Goal: Contribute content: Add original content to the website for others to see

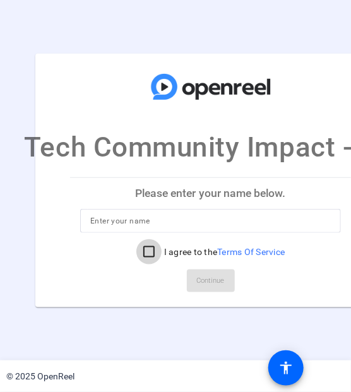
click at [144, 251] on input "I agree to the Terms Of Service" at bounding box center [149, 252] width 25 height 25
checkbox input "true"
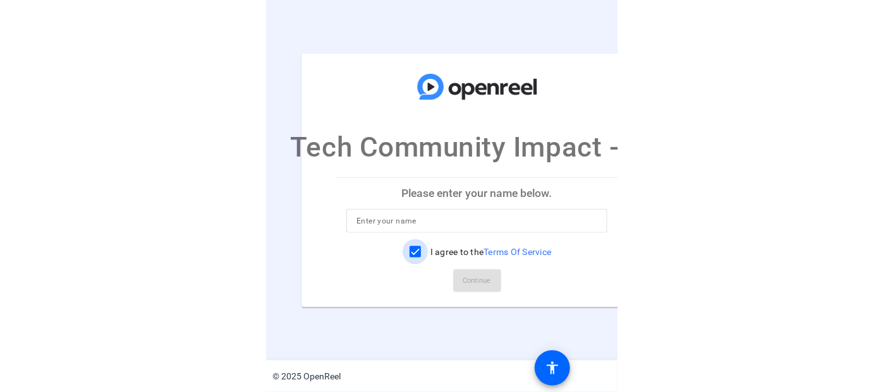
scroll to position [0, 46]
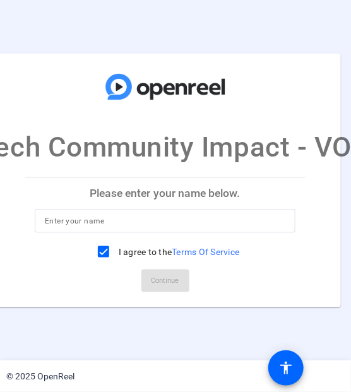
click at [162, 279] on mat-card-actions "Continue" at bounding box center [165, 281] width 291 height 33
click at [114, 218] on input at bounding box center [165, 221] width 241 height 15
type input "Andrea Williams"
click at [166, 286] on span "Continue" at bounding box center [166, 281] width 28 height 19
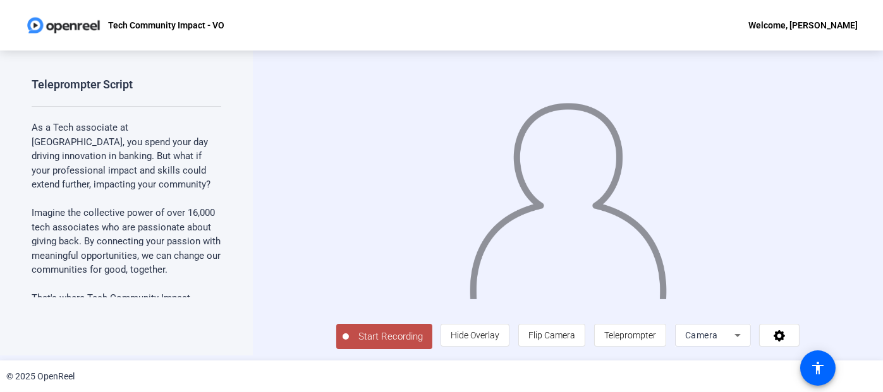
scroll to position [24, 0]
click at [741, 335] on icon at bounding box center [737, 335] width 6 height 3
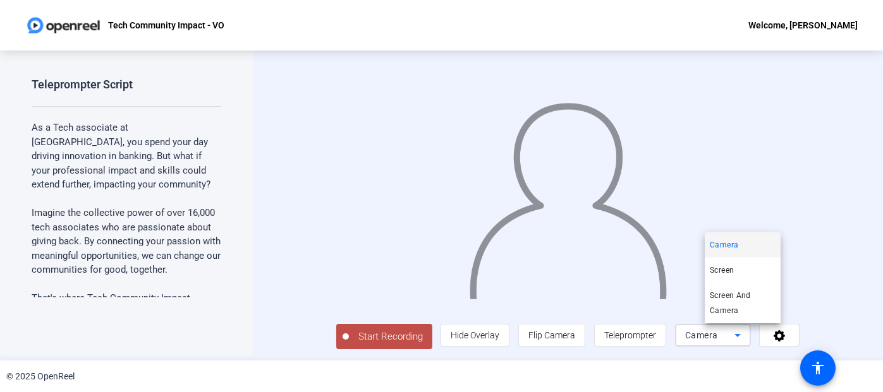
click at [857, 334] on div at bounding box center [441, 196] width 883 height 392
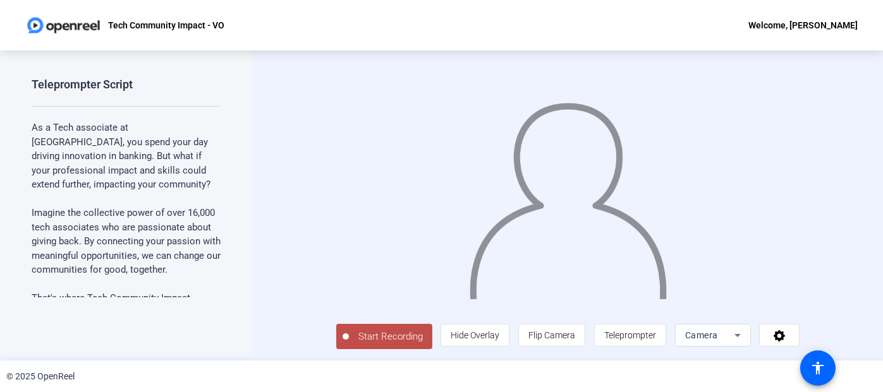
click at [734, 339] on div "Camera" at bounding box center [709, 335] width 49 height 15
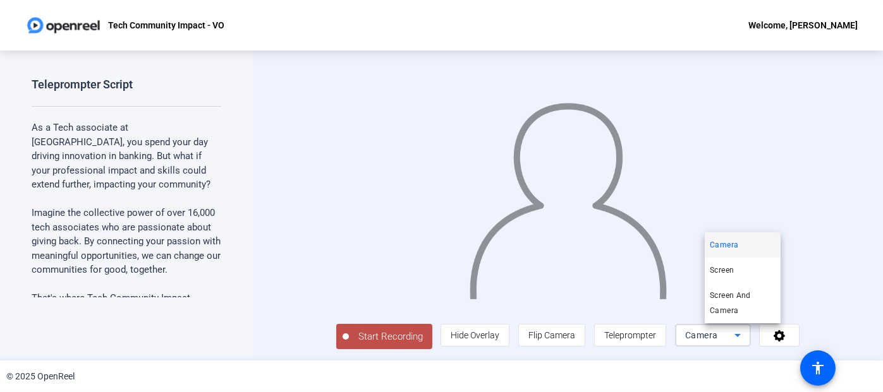
click at [806, 338] on div at bounding box center [441, 196] width 883 height 392
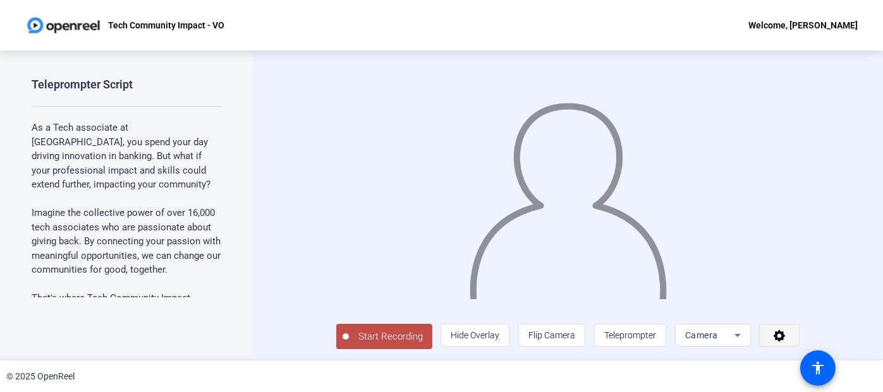
click at [785, 338] on icon at bounding box center [779, 336] width 11 height 11
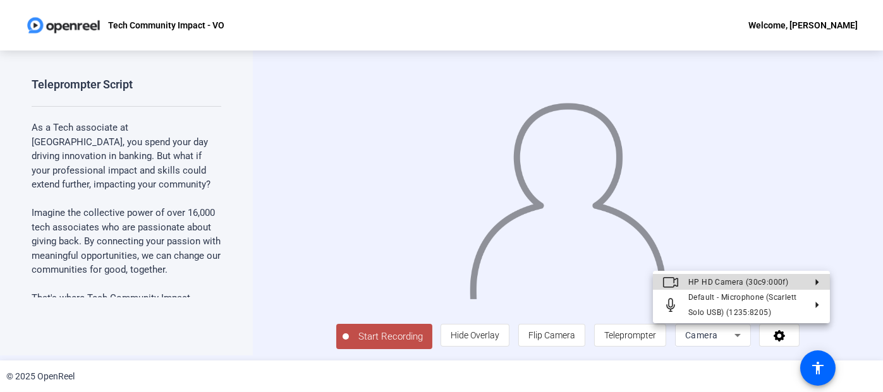
click at [755, 284] on span "HP HD Camera (30c9:000f)" at bounding box center [738, 282] width 100 height 9
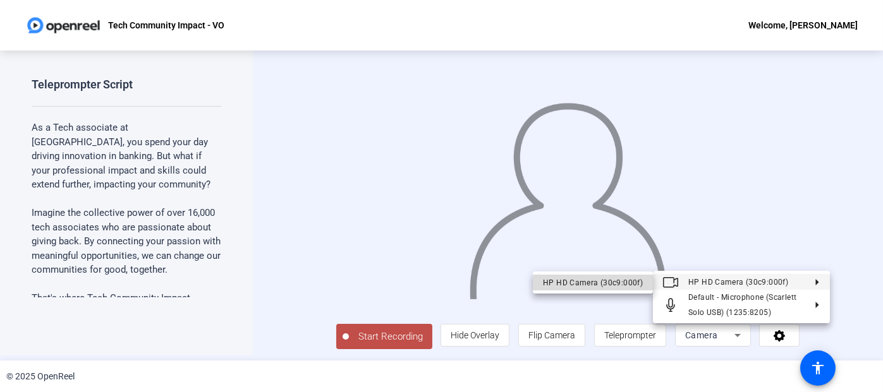
click at [595, 284] on div "HP HD Camera (30c9:000f)" at bounding box center [593, 282] width 100 height 15
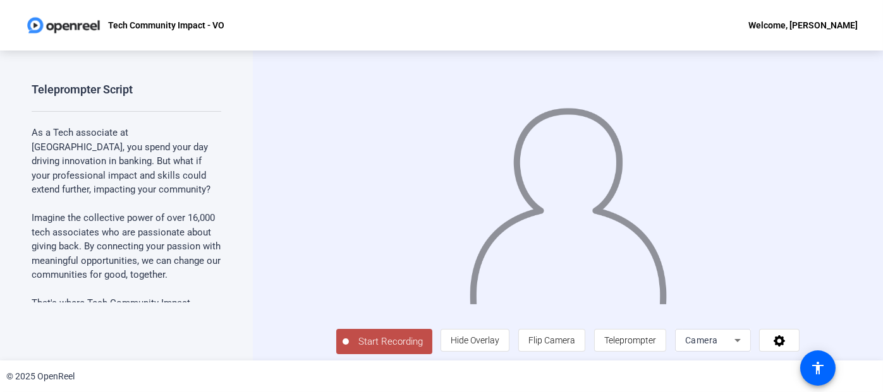
click at [848, 248] on div "Start Recording person Hide Overlay flip Flip Camera article Teleprompter Camera" at bounding box center [568, 206] width 630 height 310
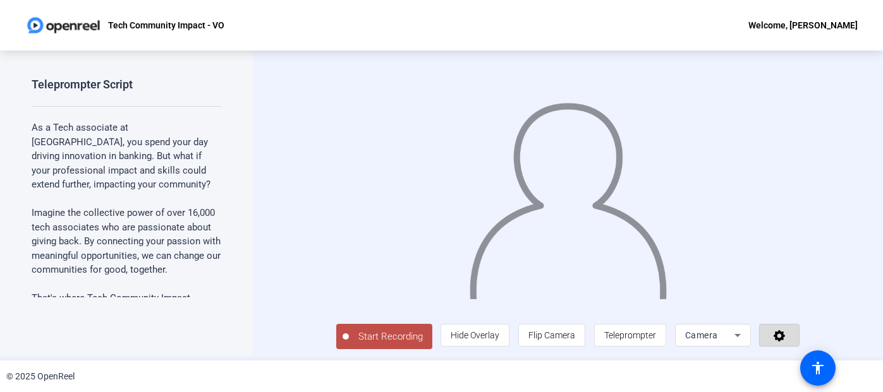
click at [787, 335] on icon at bounding box center [779, 335] width 15 height 13
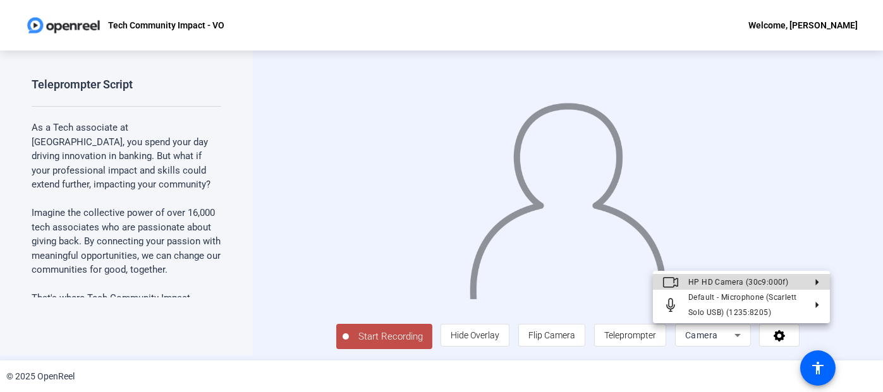
click at [812, 280] on icon at bounding box center [812, 282] width 15 height 6
click at [775, 286] on span "HP HD Camera (30c9:000f)" at bounding box center [738, 282] width 100 height 9
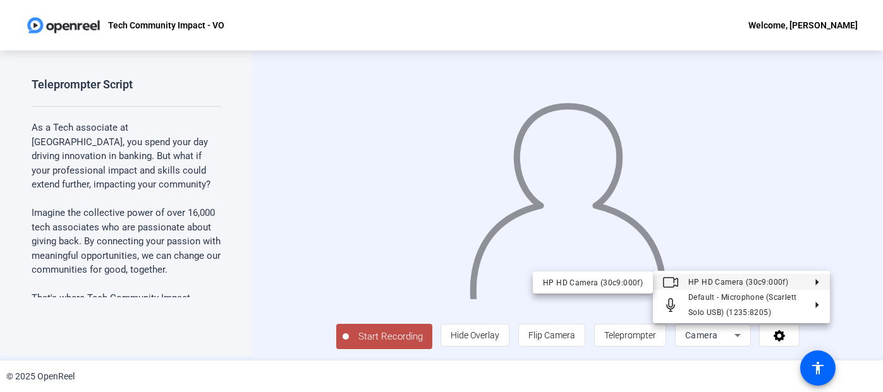
click at [733, 340] on div at bounding box center [441, 196] width 883 height 392
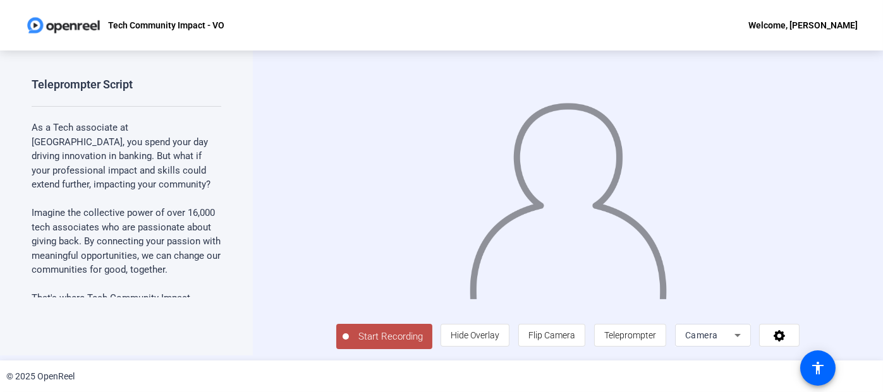
click at [718, 334] on span "Camera" at bounding box center [701, 336] width 33 height 10
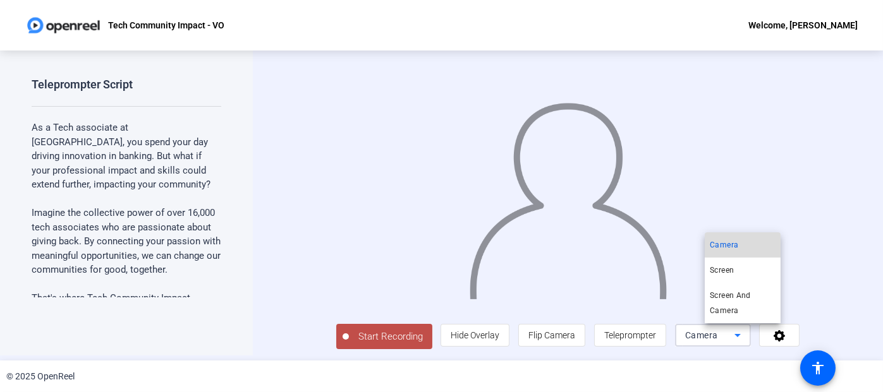
click at [722, 241] on span "Camera" at bounding box center [724, 245] width 28 height 15
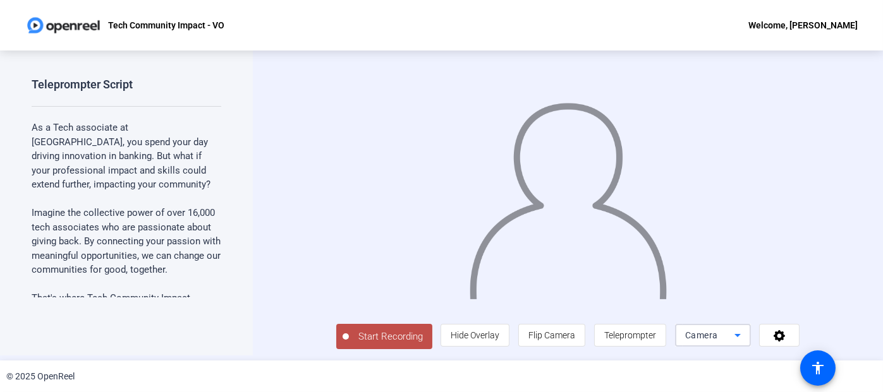
click at [718, 340] on span "Camera" at bounding box center [701, 336] width 33 height 10
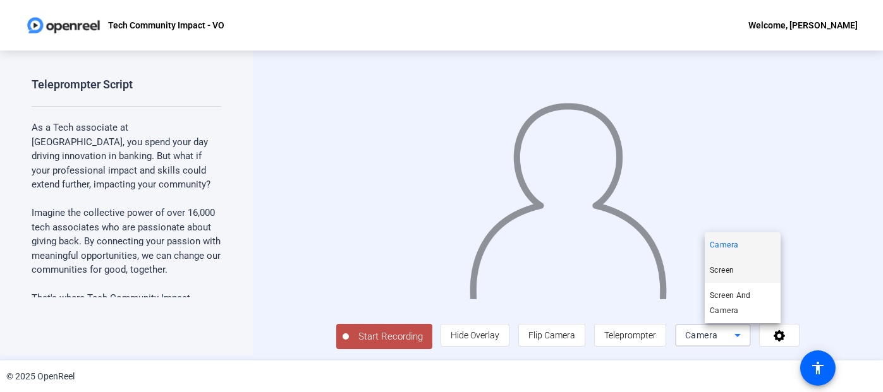
click at [730, 273] on span "Screen" at bounding box center [722, 270] width 24 height 15
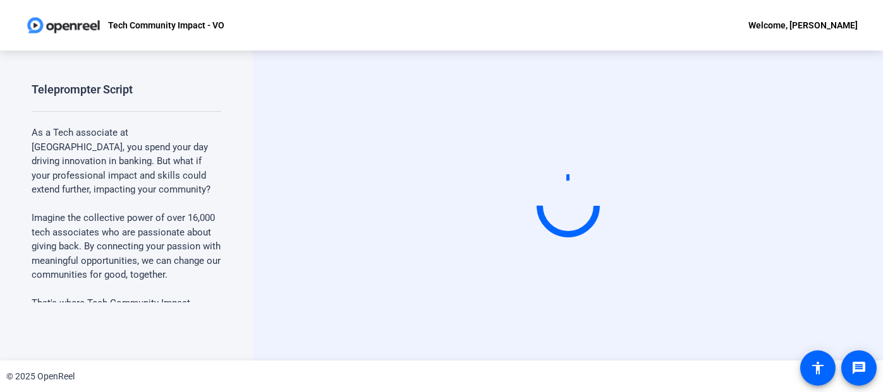
click at [466, 31] on div "Tech Community Impact - VO Welcome, [PERSON_NAME]" at bounding box center [441, 25] width 883 height 51
click at [458, 27] on div "Tech Community Impact - VO Welcome, [PERSON_NAME]" at bounding box center [441, 25] width 883 height 51
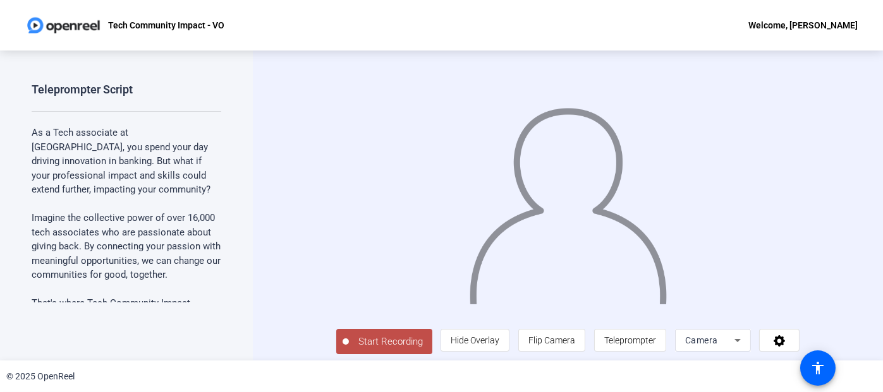
scroll to position [24, 0]
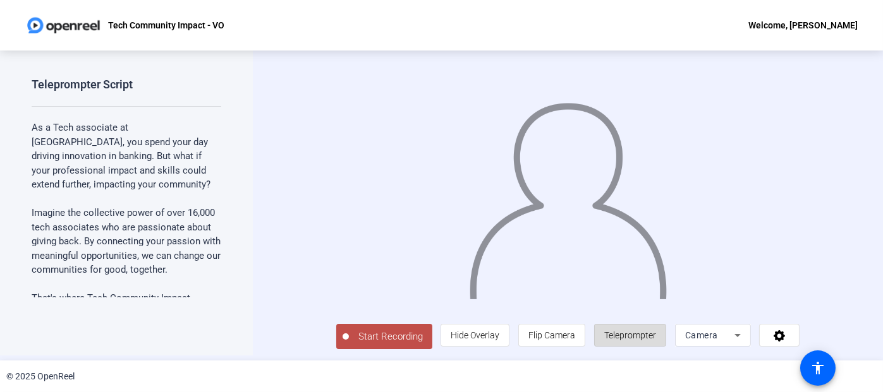
click at [654, 343] on span "Teleprompter" at bounding box center [630, 336] width 52 height 24
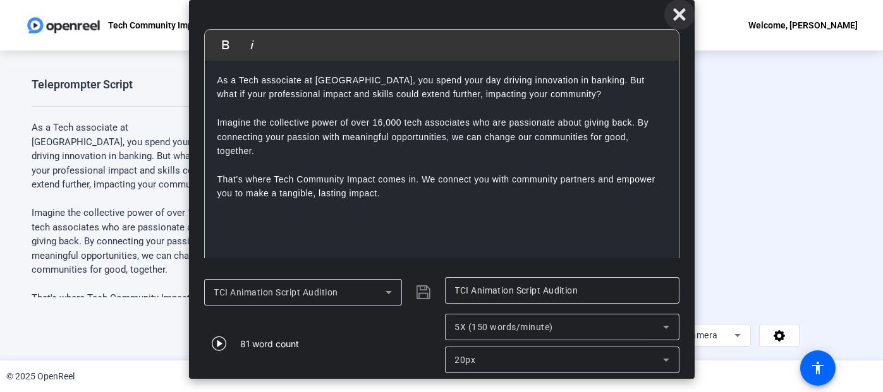
click at [679, 14] on icon at bounding box center [679, 14] width 12 height 12
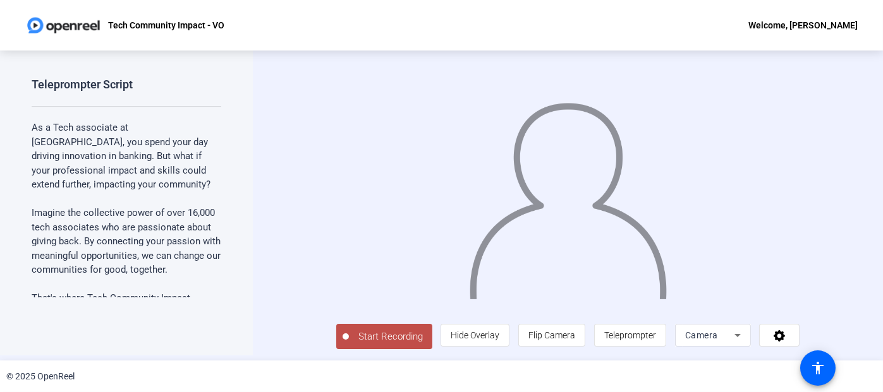
click at [349, 332] on span "Start Recording" at bounding box center [390, 337] width 83 height 15
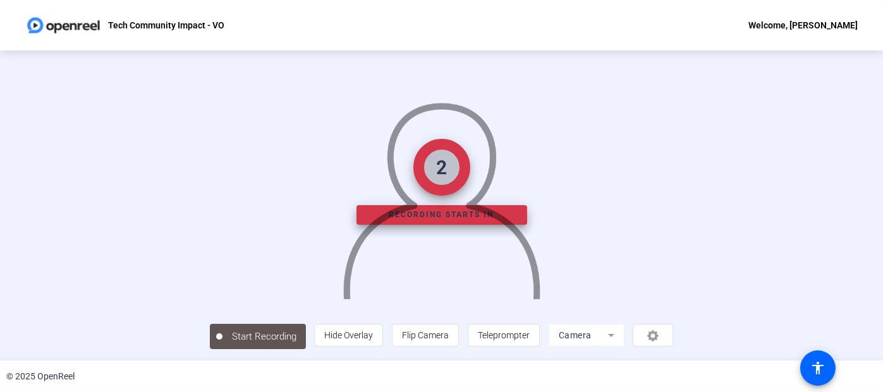
scroll to position [72, 0]
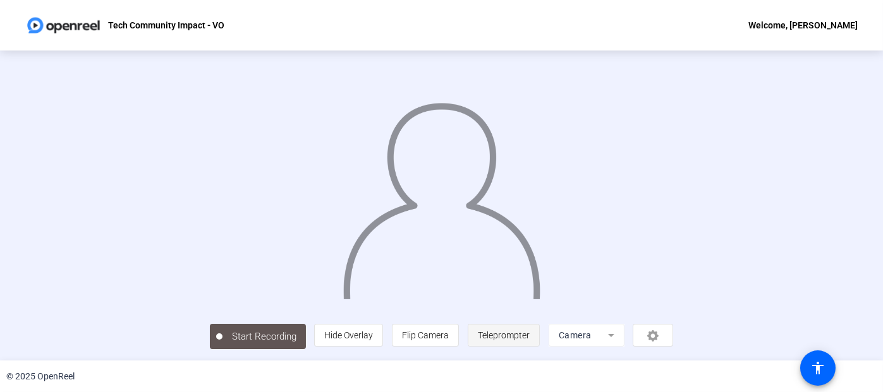
click at [530, 335] on span "Teleprompter" at bounding box center [504, 336] width 52 height 10
click at [529, 335] on span "Teleprompter" at bounding box center [503, 336] width 52 height 10
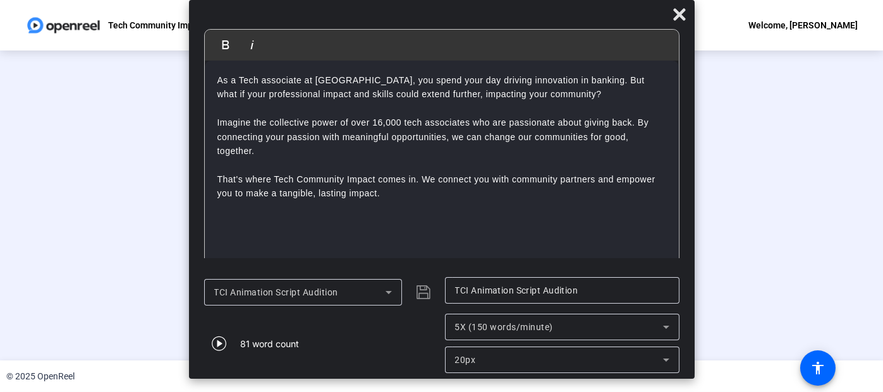
click at [806, 184] on div "Stop Recording 00:00:41 person Hide Overlay flip Flip Camera article Teleprompt…" at bounding box center [441, 201] width 750 height 298
click at [233, 340] on div "00:00:42" at bounding box center [264, 343] width 63 height 11
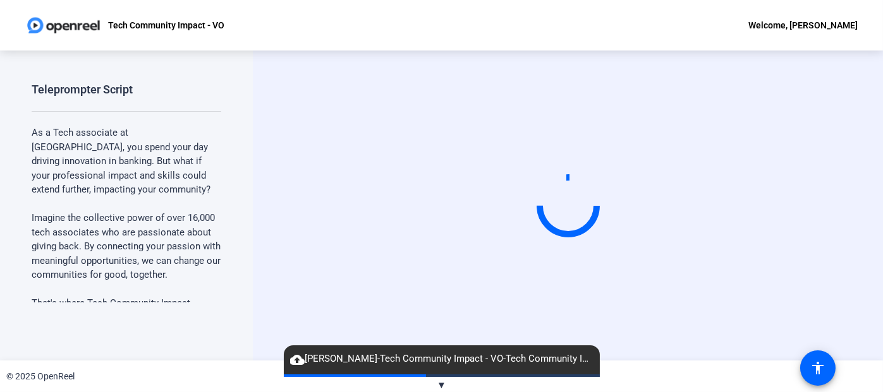
click at [260, 207] on div "Start Recording" at bounding box center [568, 206] width 630 height 310
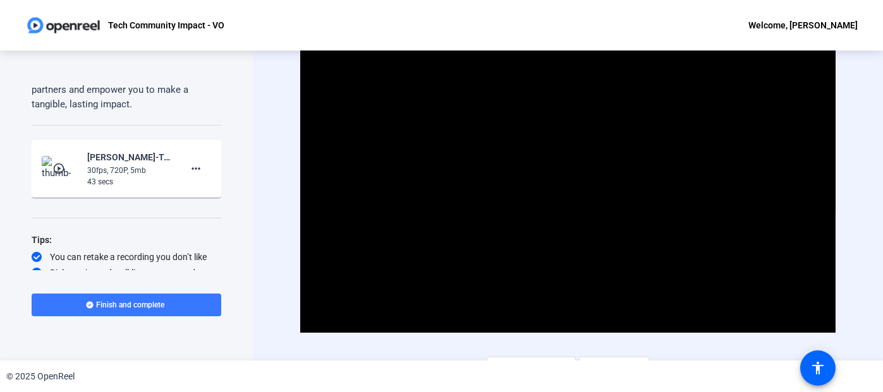
scroll to position [280, 0]
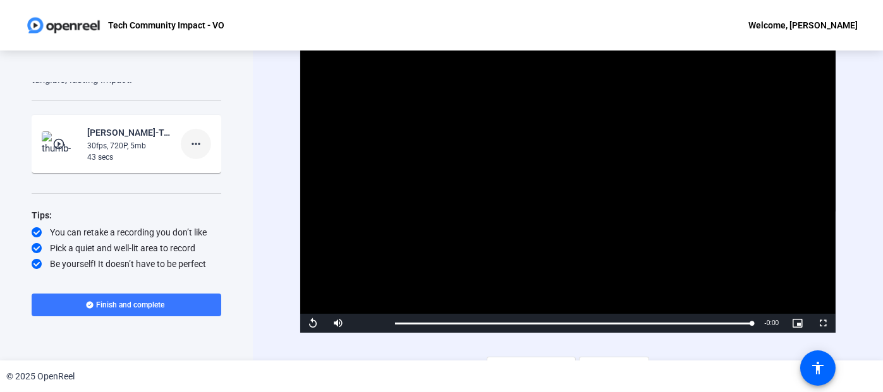
click at [188, 145] on mat-icon "more_horiz" at bounding box center [195, 144] width 15 height 15
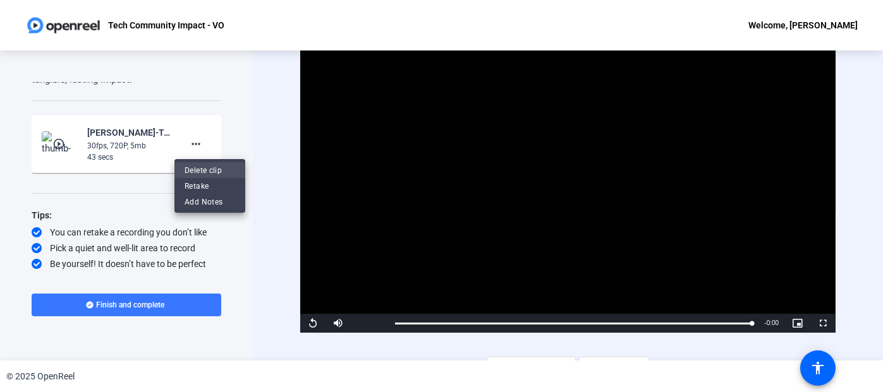
click at [217, 172] on span "Delete clip" at bounding box center [210, 170] width 51 height 15
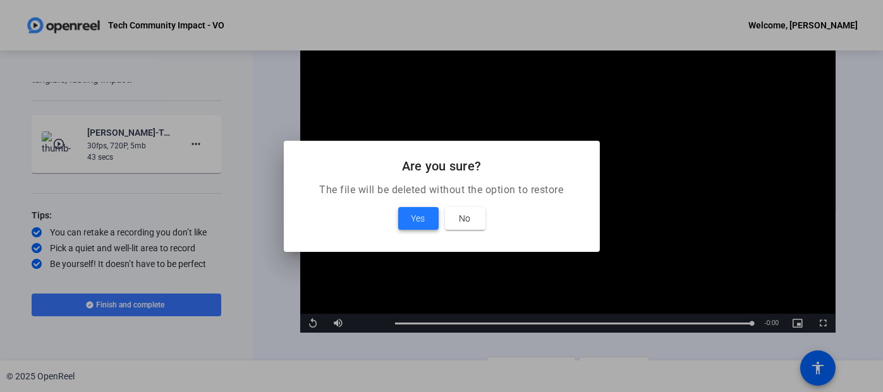
click at [416, 219] on span "Yes" at bounding box center [418, 218] width 14 height 15
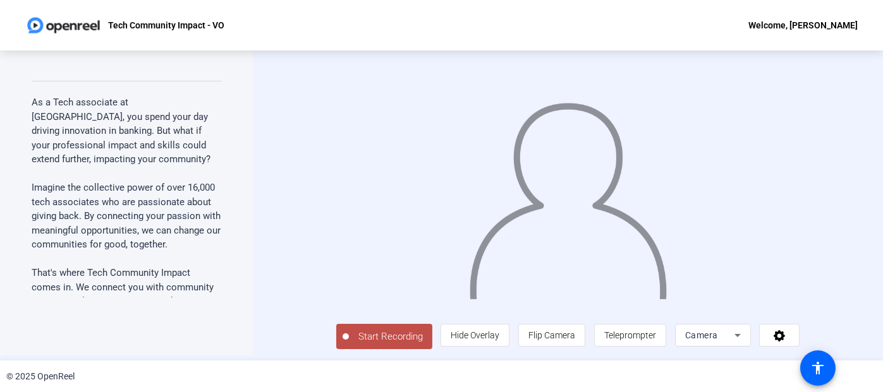
scroll to position [28, 0]
click at [349, 337] on span "Start Recording" at bounding box center [390, 337] width 83 height 15
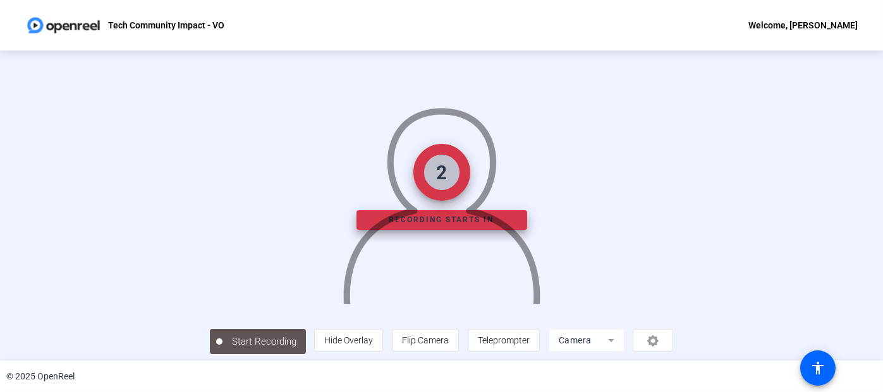
click at [49, 226] on div "2 Recording starts in Start Recording person Hide Overlay flip Flip Camera arti…" at bounding box center [441, 206] width 883 height 310
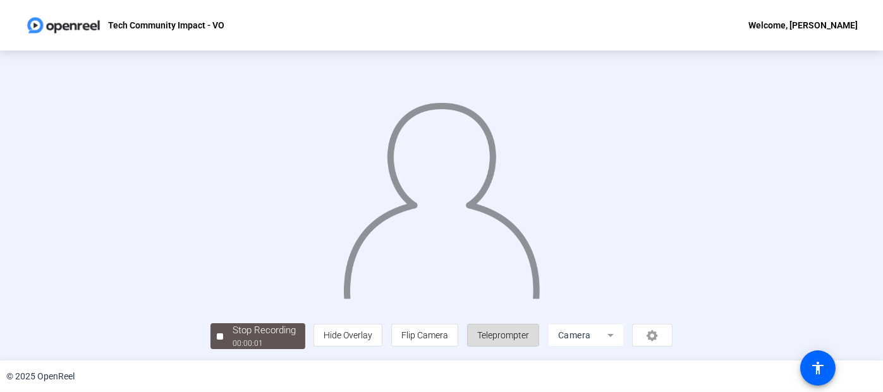
click at [529, 342] on span "Teleprompter" at bounding box center [503, 336] width 52 height 24
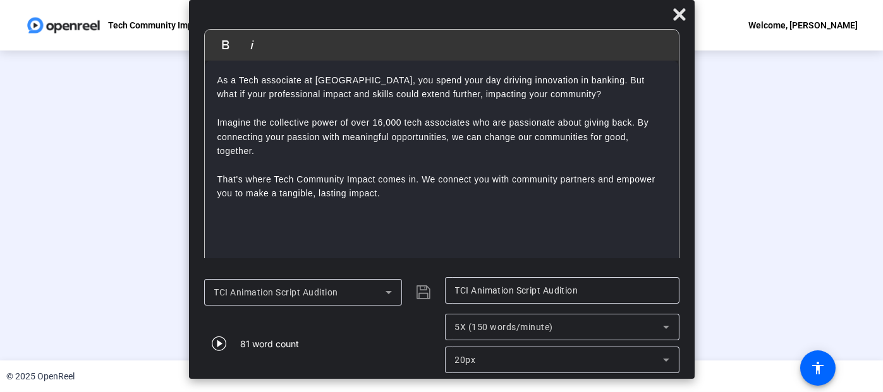
click at [827, 241] on div "Stop Recording 00:00:41 person Hide Overlay flip Flip Camera article Teleprompt…" at bounding box center [441, 201] width 883 height 310
click at [233, 346] on div "00:00:42" at bounding box center [264, 343] width 63 height 11
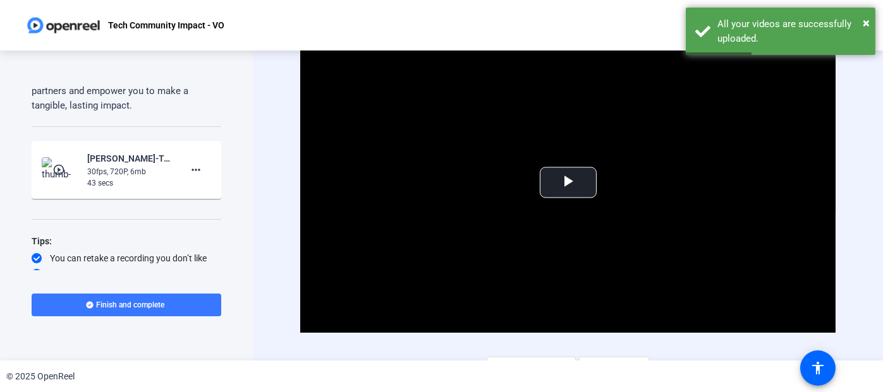
scroll to position [21, 0]
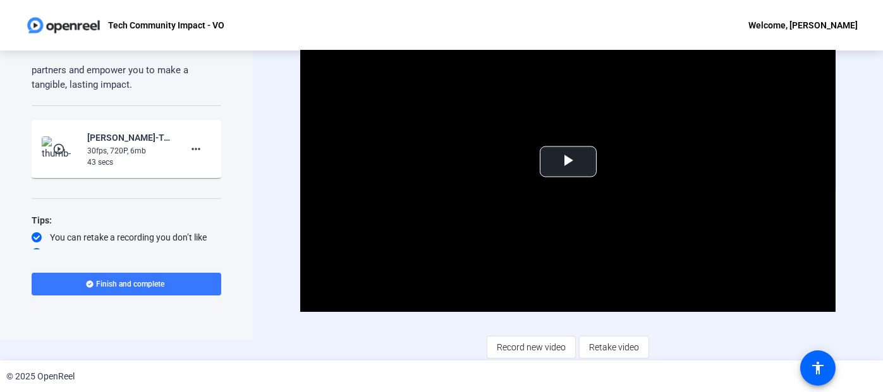
click at [111, 157] on div "30fps, 720P, 6mb" at bounding box center [129, 150] width 85 height 11
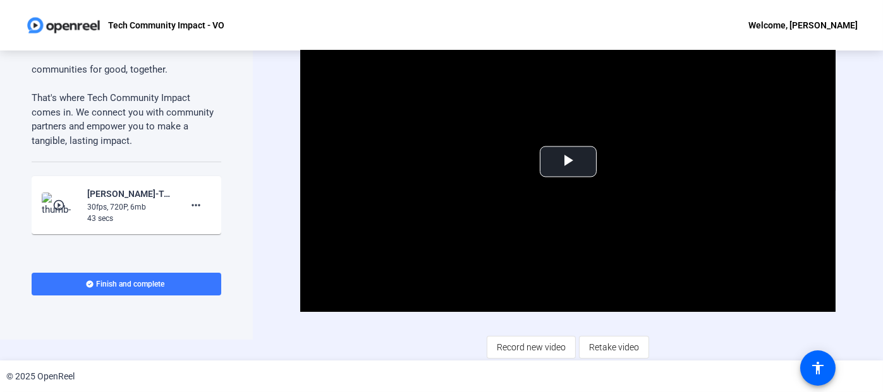
scroll to position [183, 0]
click at [59, 211] on img at bounding box center [60, 206] width 37 height 25
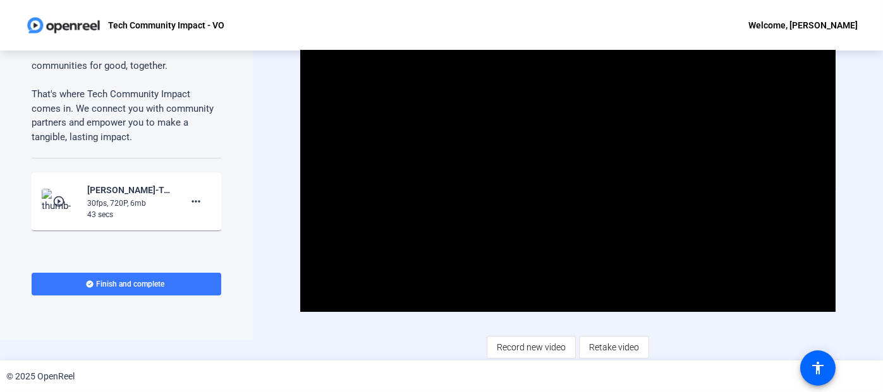
scroll to position [189, 0]
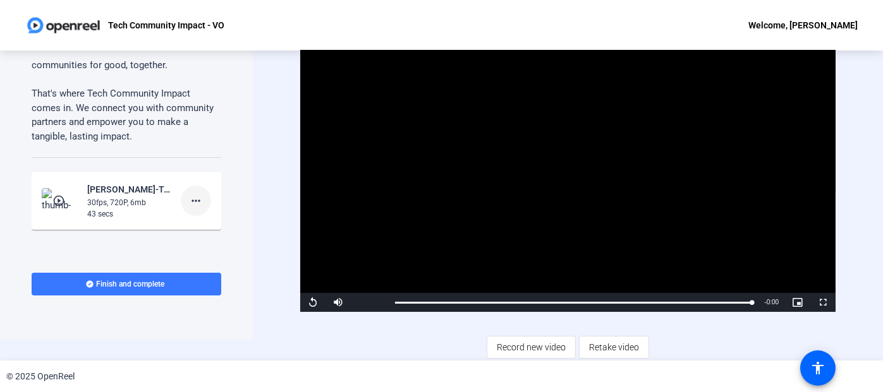
click at [188, 209] on mat-icon "more_horiz" at bounding box center [195, 200] width 15 height 15
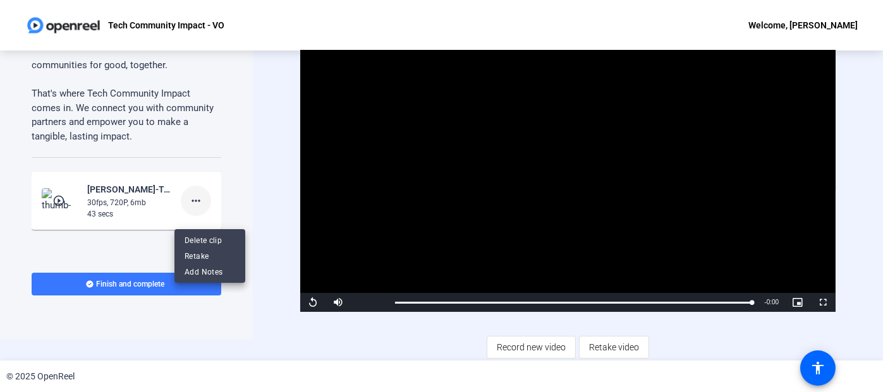
click at [221, 241] on span "Delete clip" at bounding box center [210, 240] width 51 height 15
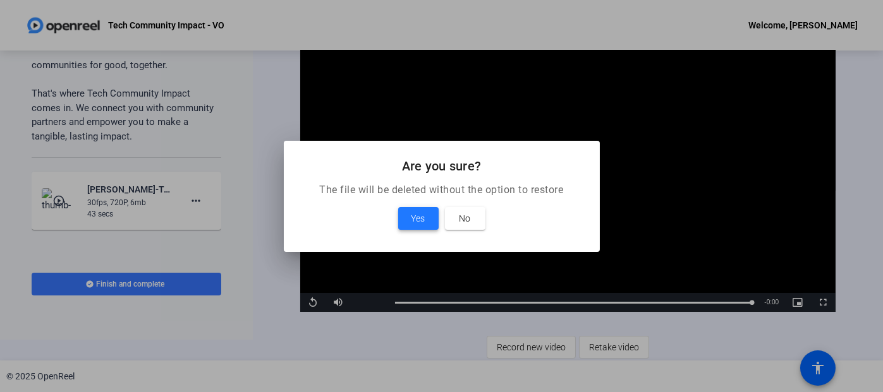
click at [407, 218] on span at bounding box center [418, 219] width 40 height 30
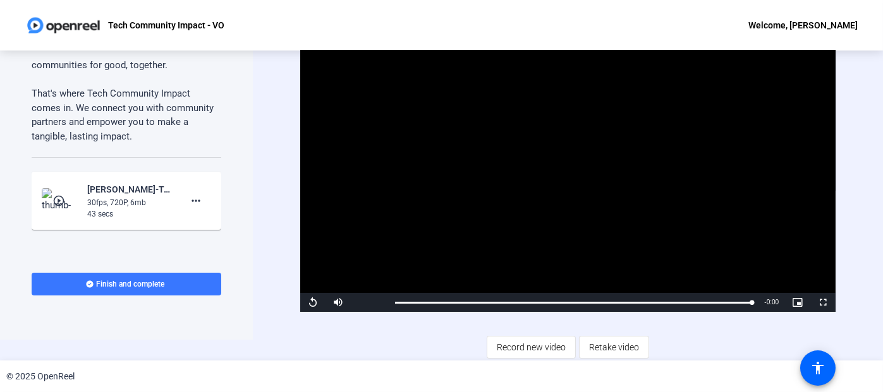
scroll to position [0, 0]
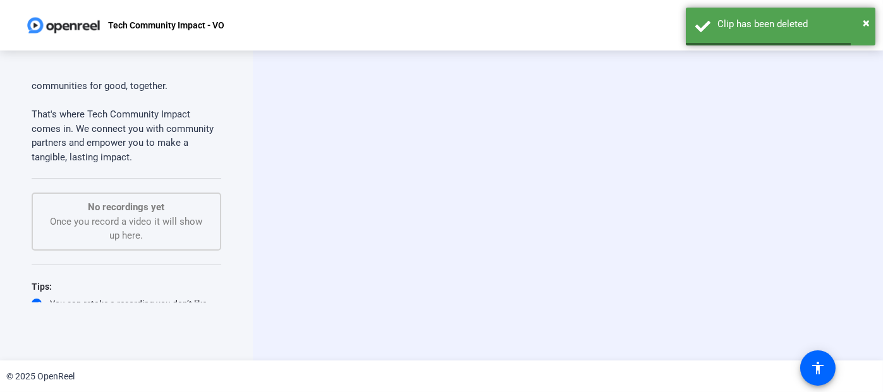
click at [617, 231] on video at bounding box center [568, 205] width 190 height 107
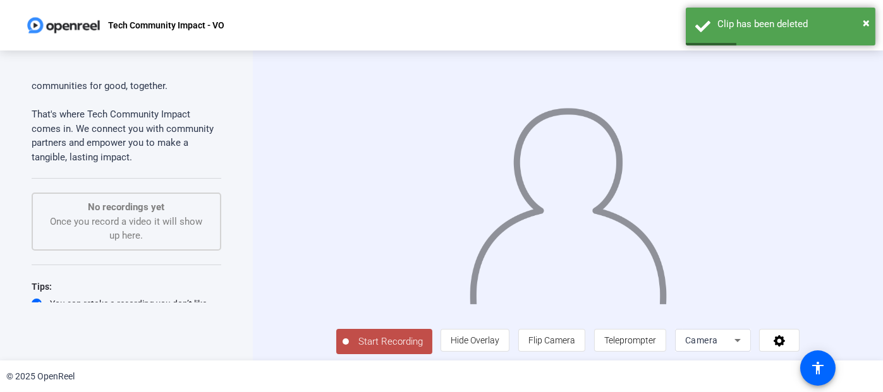
scroll to position [24, 0]
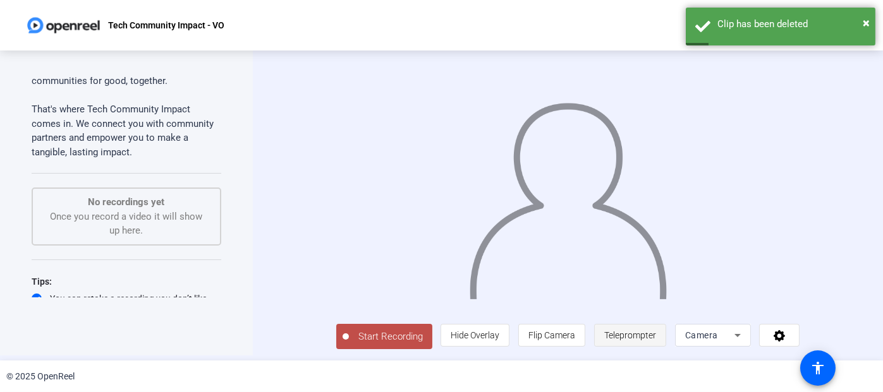
click at [656, 333] on span "Teleprompter" at bounding box center [630, 336] width 52 height 10
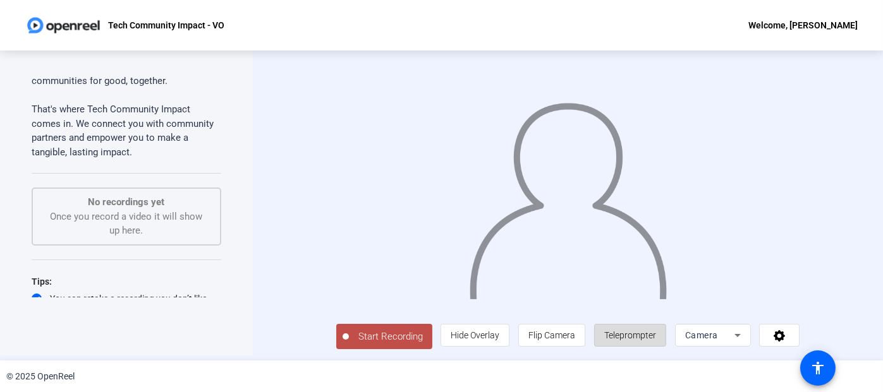
click at [656, 340] on span "Teleprompter" at bounding box center [630, 336] width 52 height 24
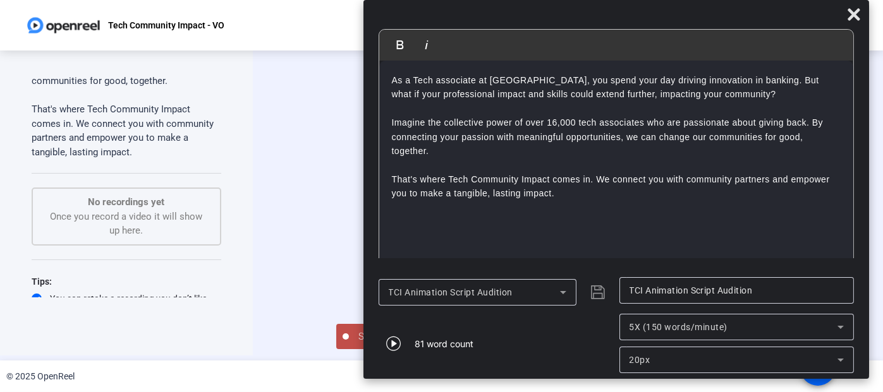
click at [349, 339] on span "Start Recording" at bounding box center [390, 337] width 83 height 15
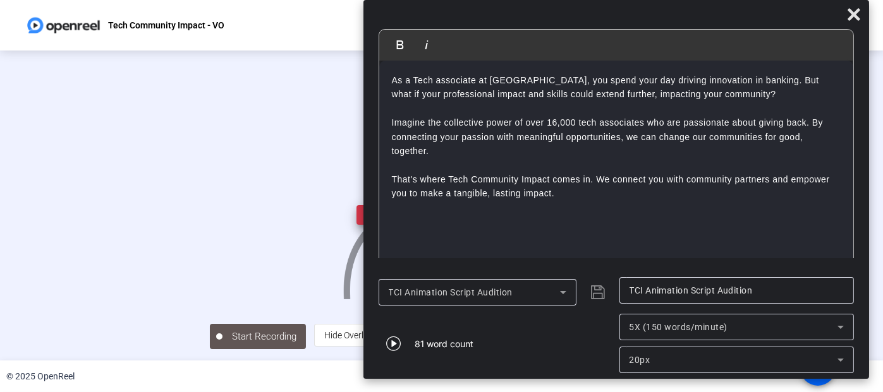
scroll to position [0, 0]
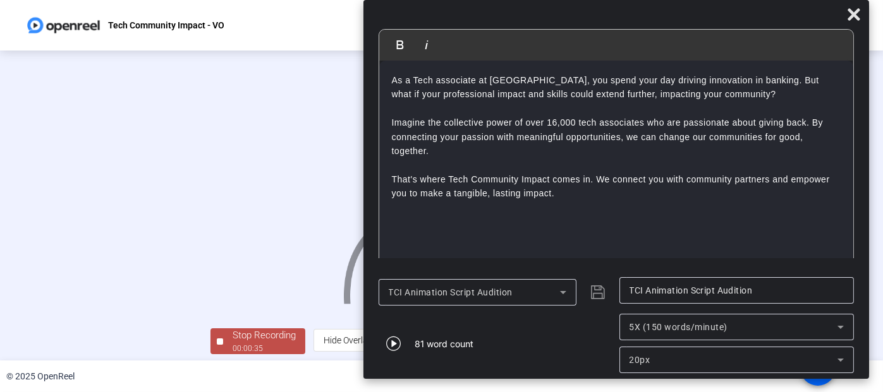
click at [59, 264] on div "Stop Recording 00:00:35 person Hide Overlay flip Flip Camera article Teleprompt…" at bounding box center [441, 206] width 883 height 310
click at [233, 342] on div "00:00:36" at bounding box center [264, 343] width 63 height 11
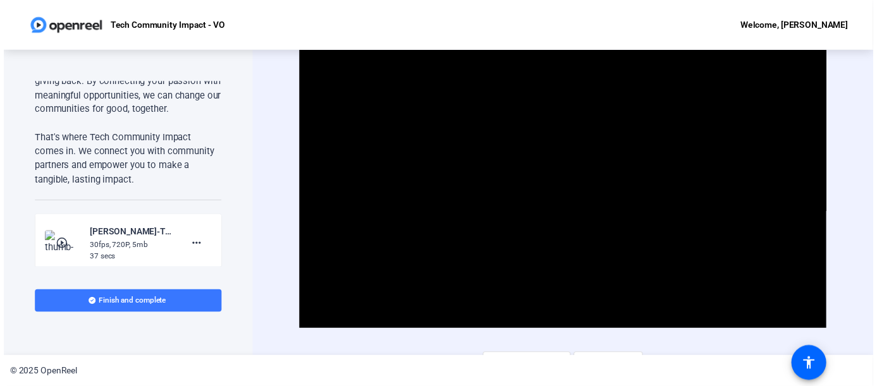
scroll to position [168, 0]
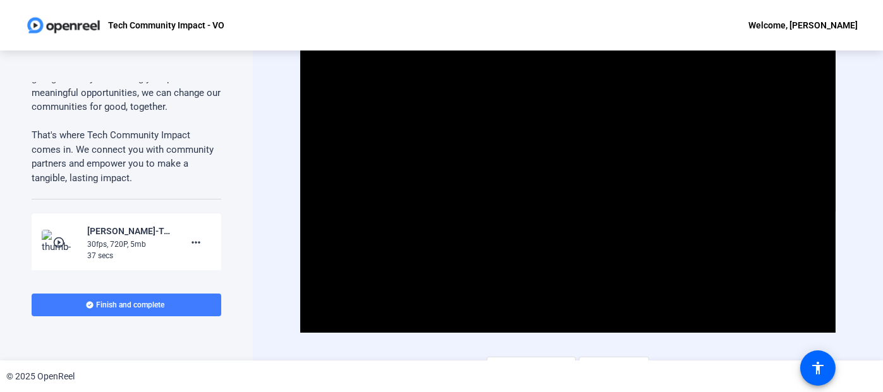
click at [149, 307] on span "Finish and complete" at bounding box center [131, 305] width 68 height 10
